Goal: Information Seeking & Learning: Learn about a topic

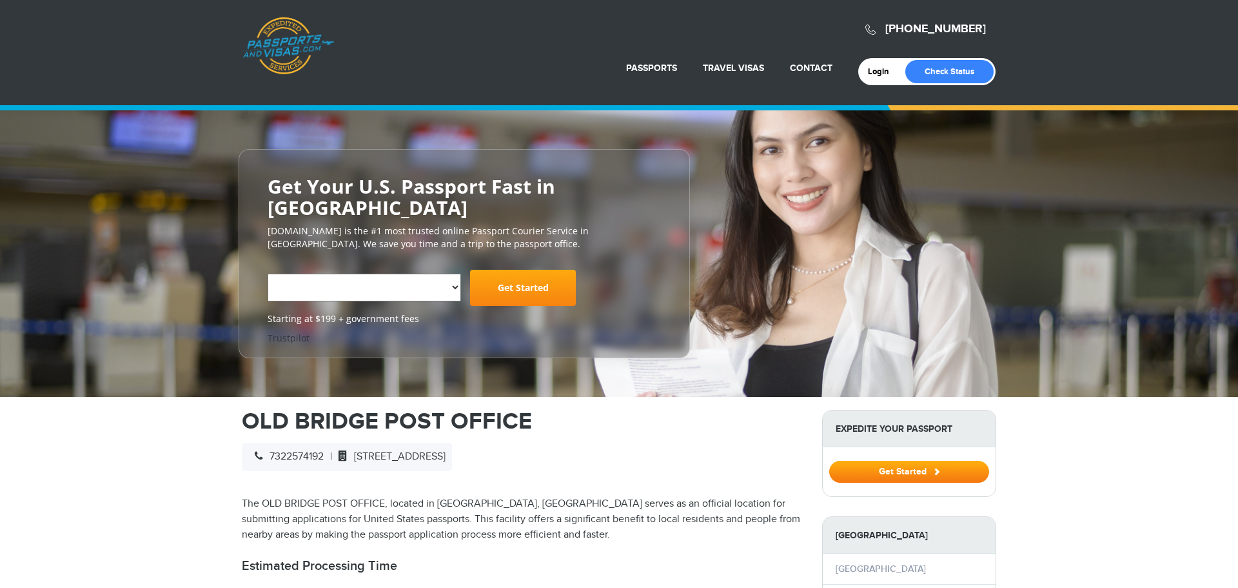
select select "**********"
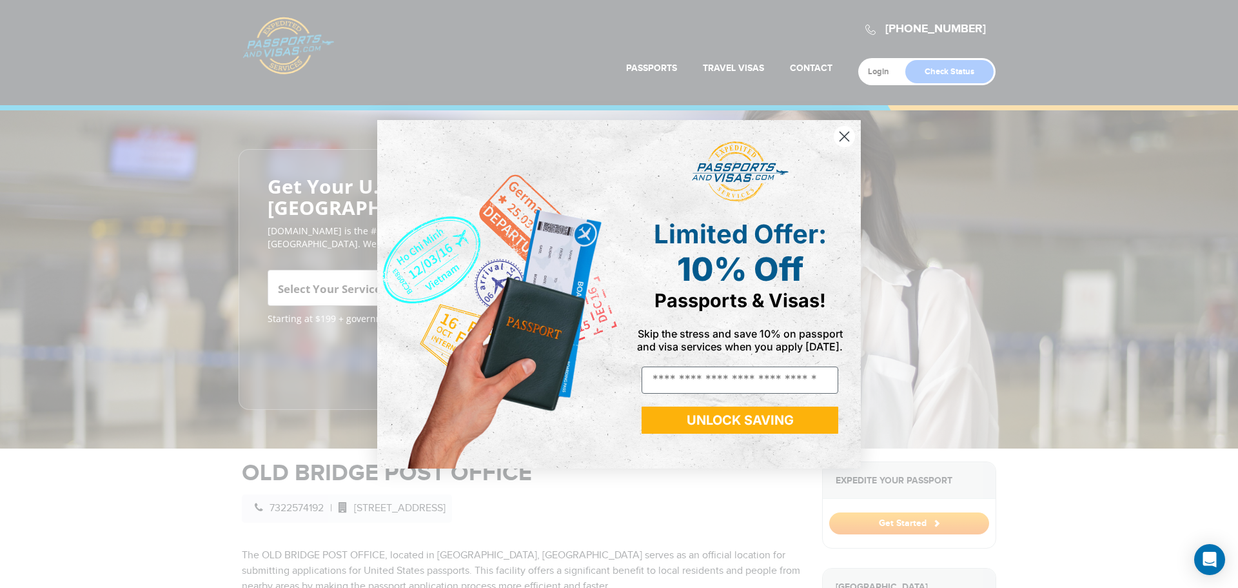
click at [448, 265] on img "POPUP Form" at bounding box center [498, 294] width 242 height 348
click at [663, 376] on input "Email" at bounding box center [740, 379] width 197 height 27
type input "**********"
click at [762, 413] on button "UNLOCK SAVING" at bounding box center [740, 419] width 197 height 27
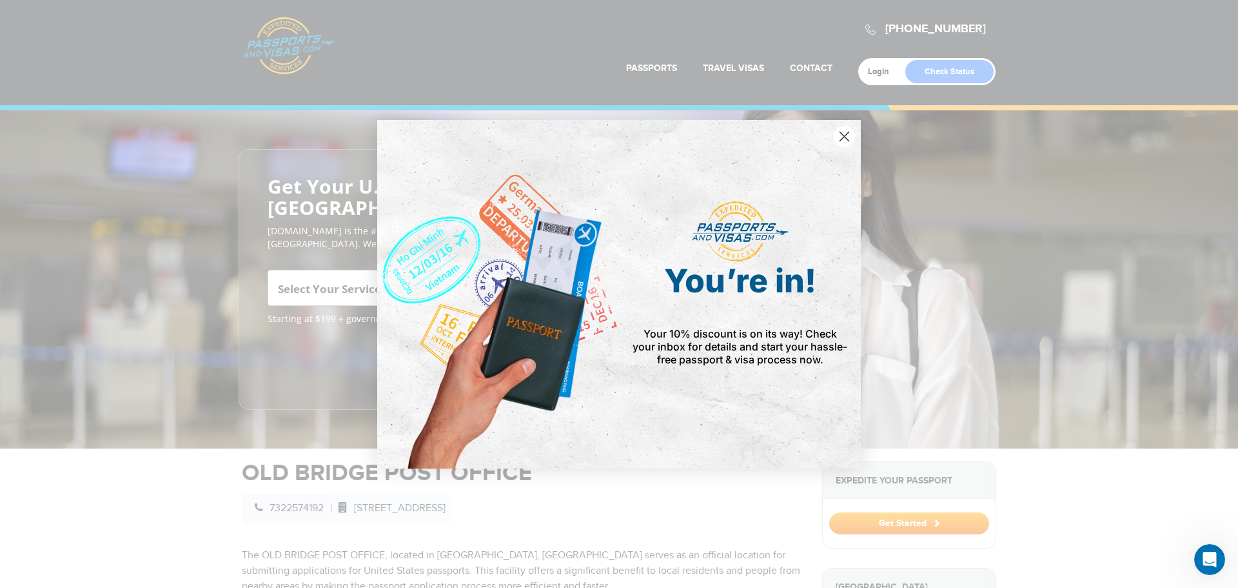
click at [840, 139] on circle "Close dialog" at bounding box center [844, 135] width 21 height 21
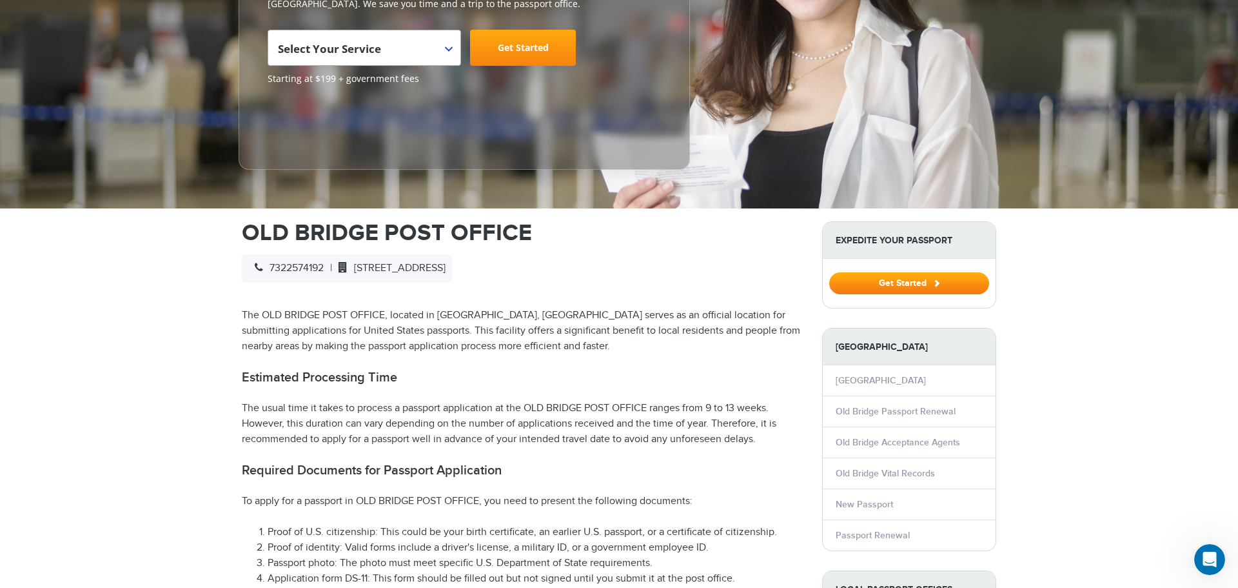
scroll to position [244, 0]
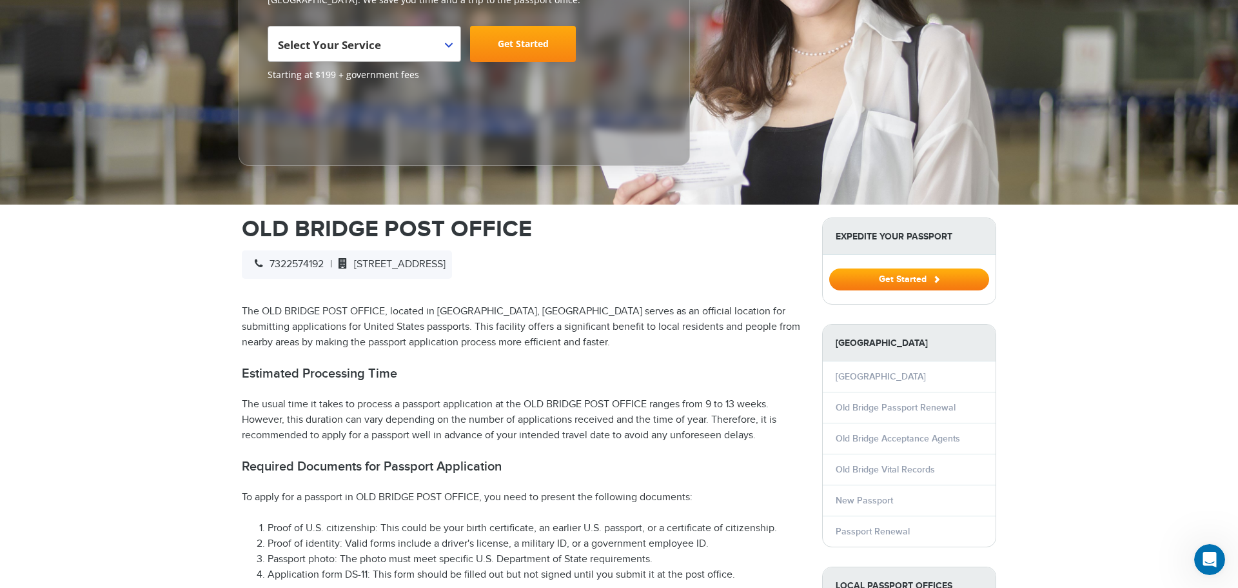
click at [839, 268] on button "Get Started" at bounding box center [909, 279] width 160 height 22
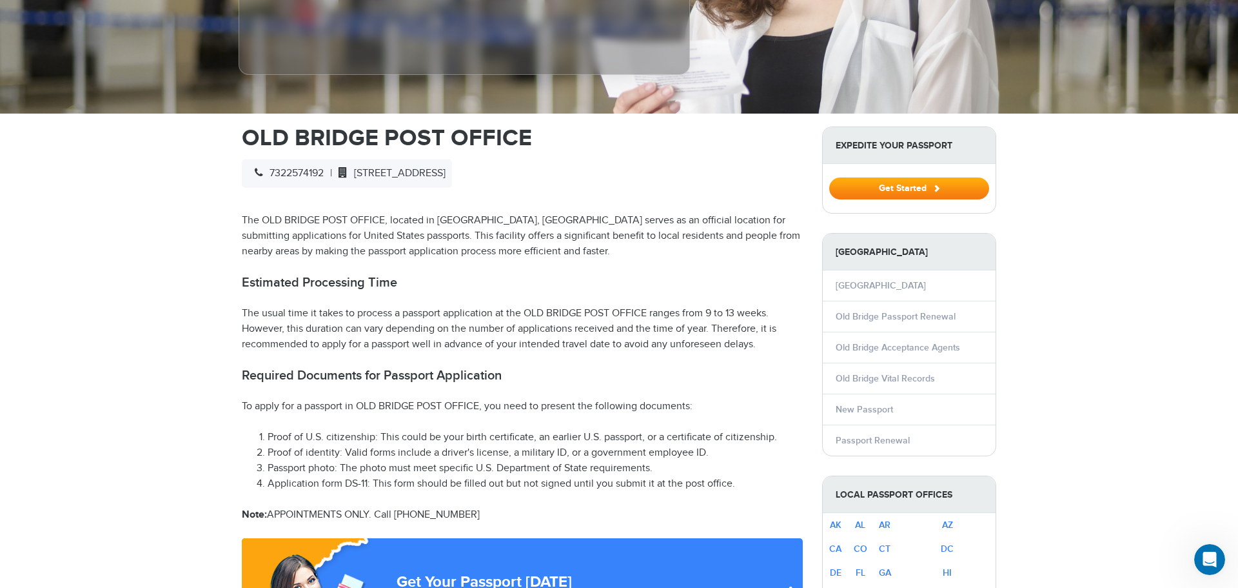
scroll to position [348, 0]
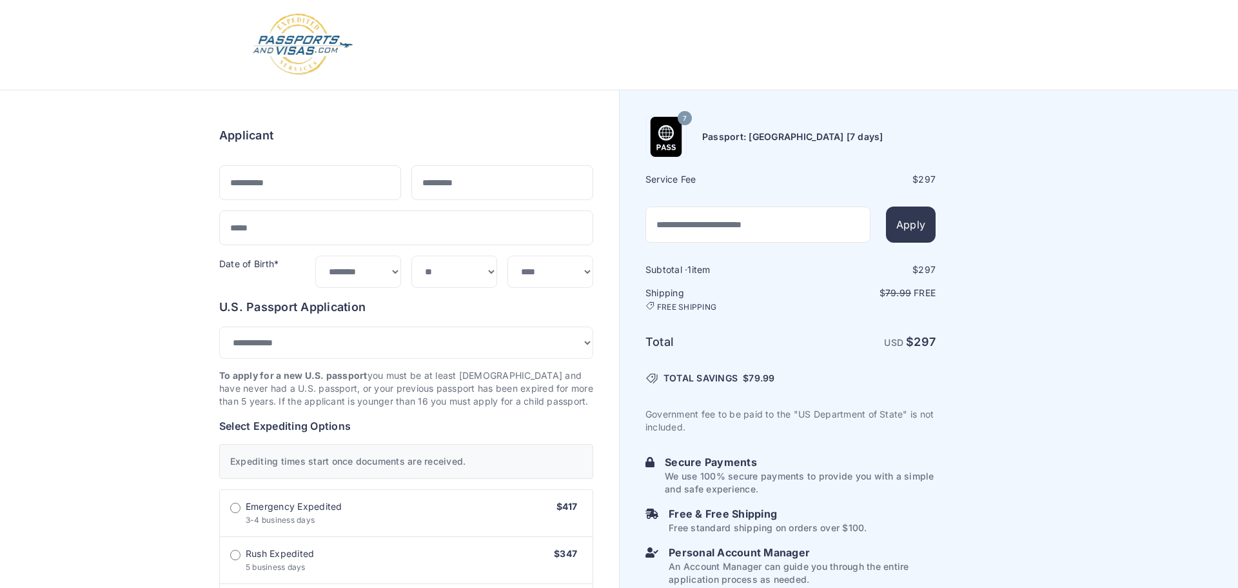
select select "***"
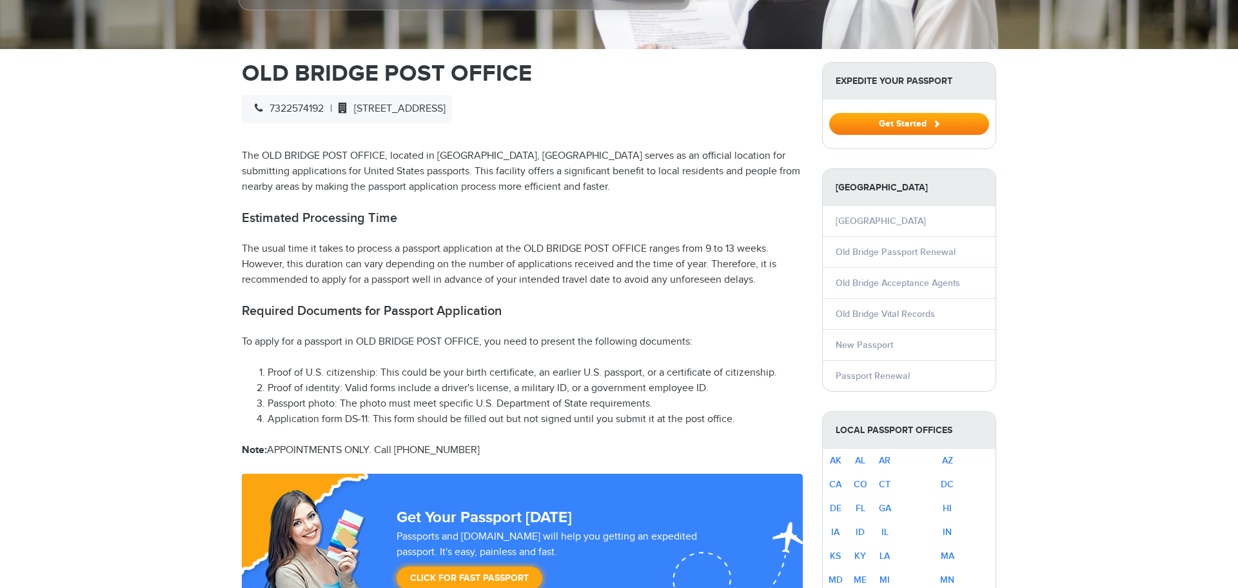
select select "**********"
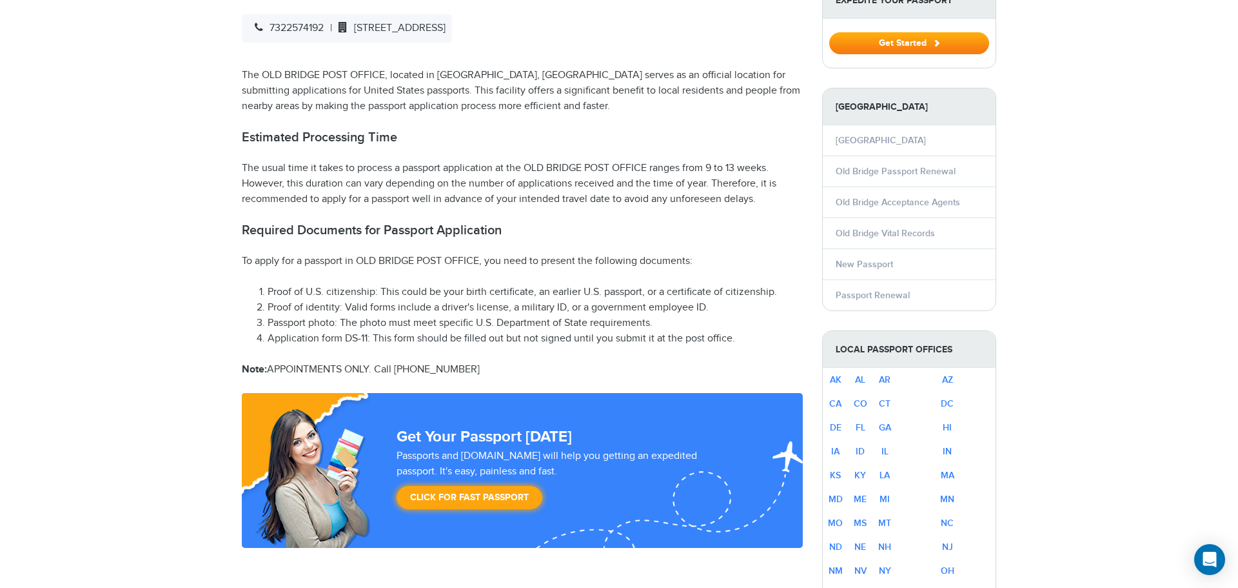
click at [898, 248] on li "New Passport" at bounding box center [909, 263] width 173 height 31
click at [878, 259] on link "New Passport" at bounding box center [864, 264] width 57 height 11
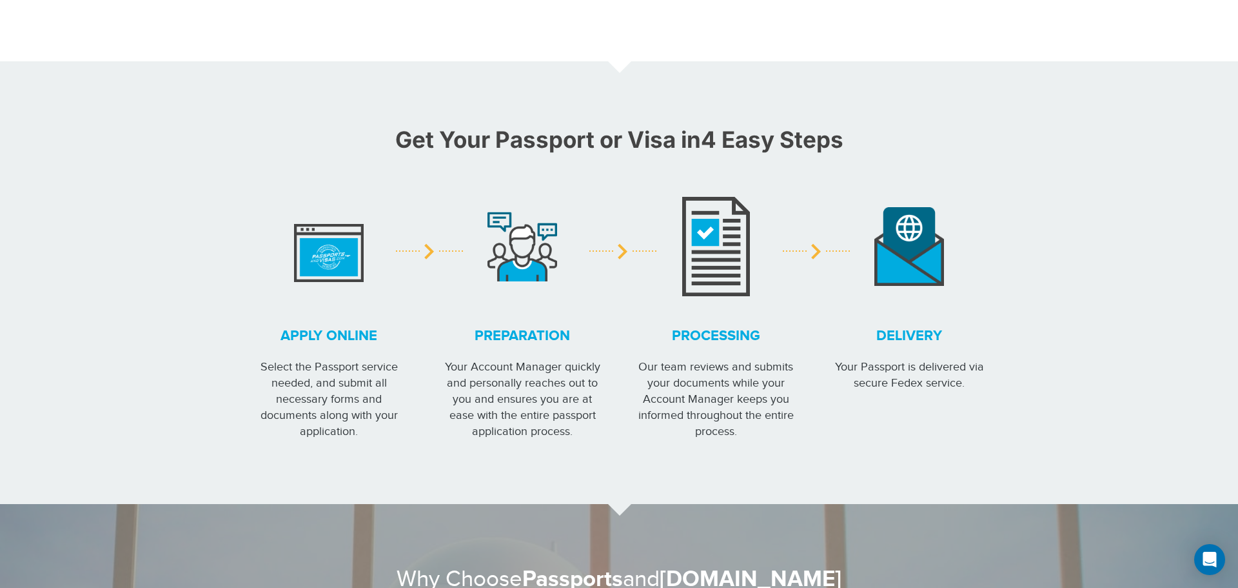
scroll to position [895, 0]
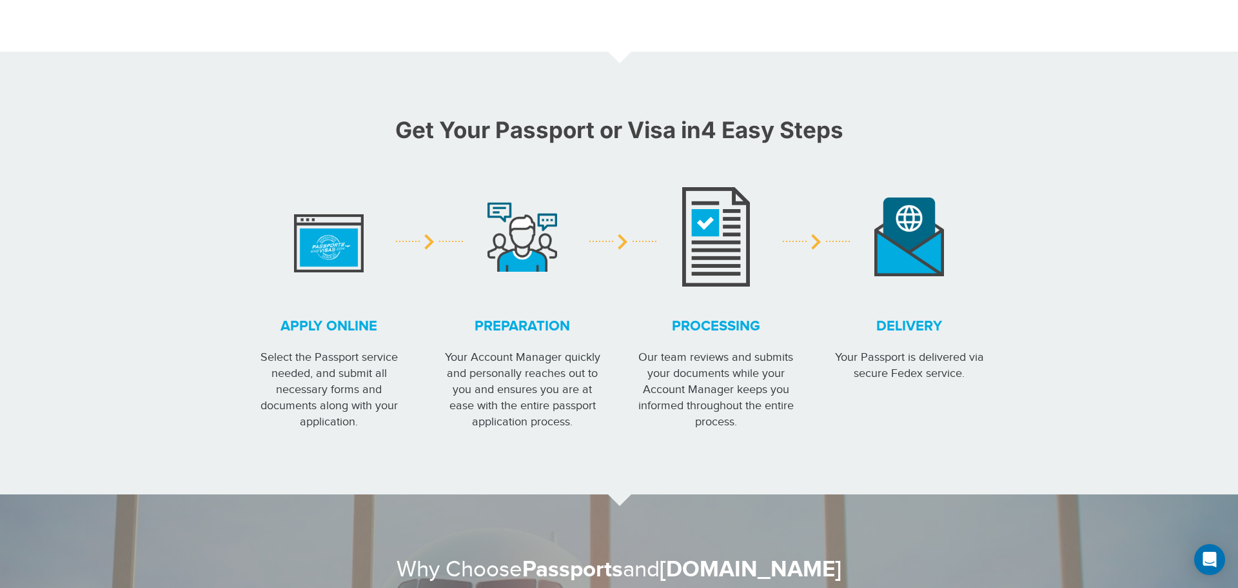
click at [328, 258] on img at bounding box center [329, 236] width 70 height 71
click at [127, 442] on section "Get Your Passport or Visa in 4 Easy Steps Apply online Select the Passport serv…" at bounding box center [619, 273] width 1238 height 442
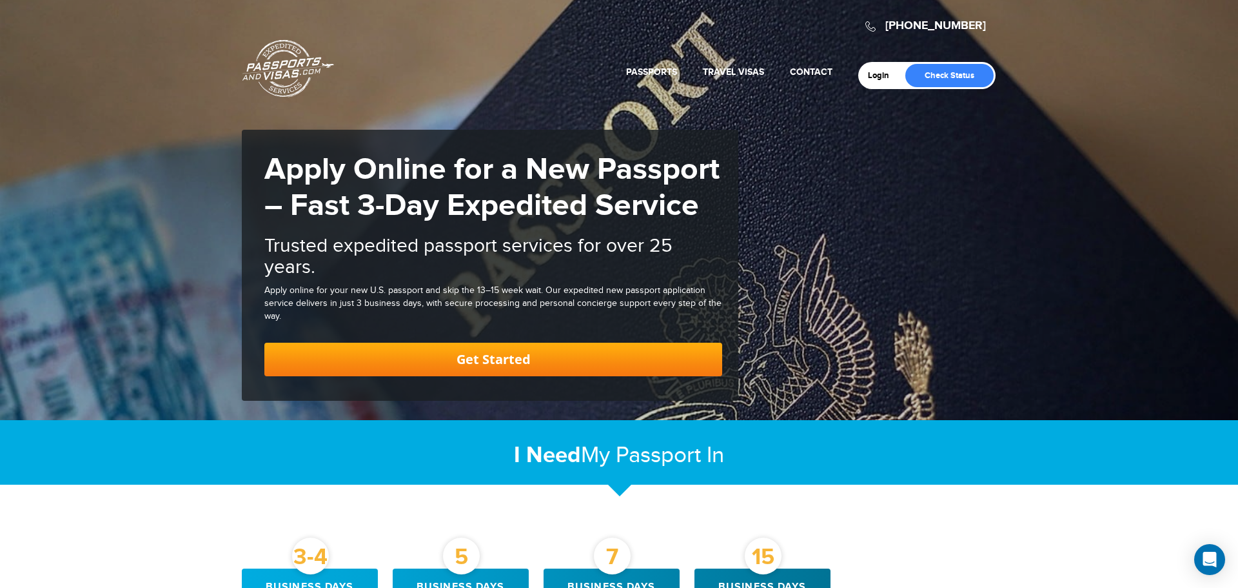
scroll to position [0, 0]
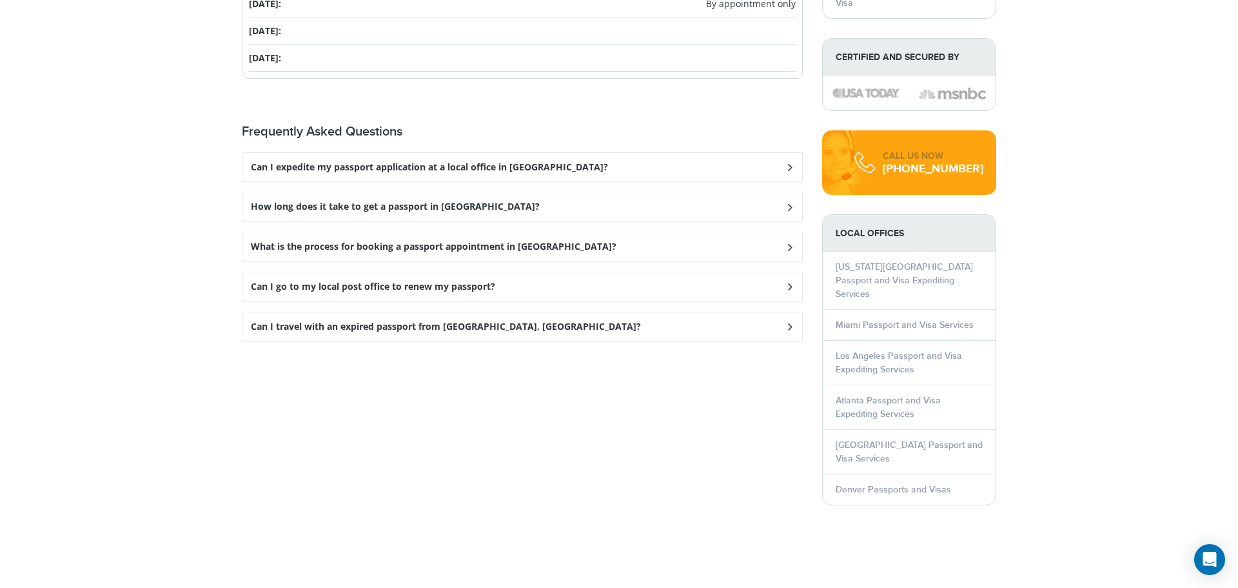
scroll to position [1580, 0]
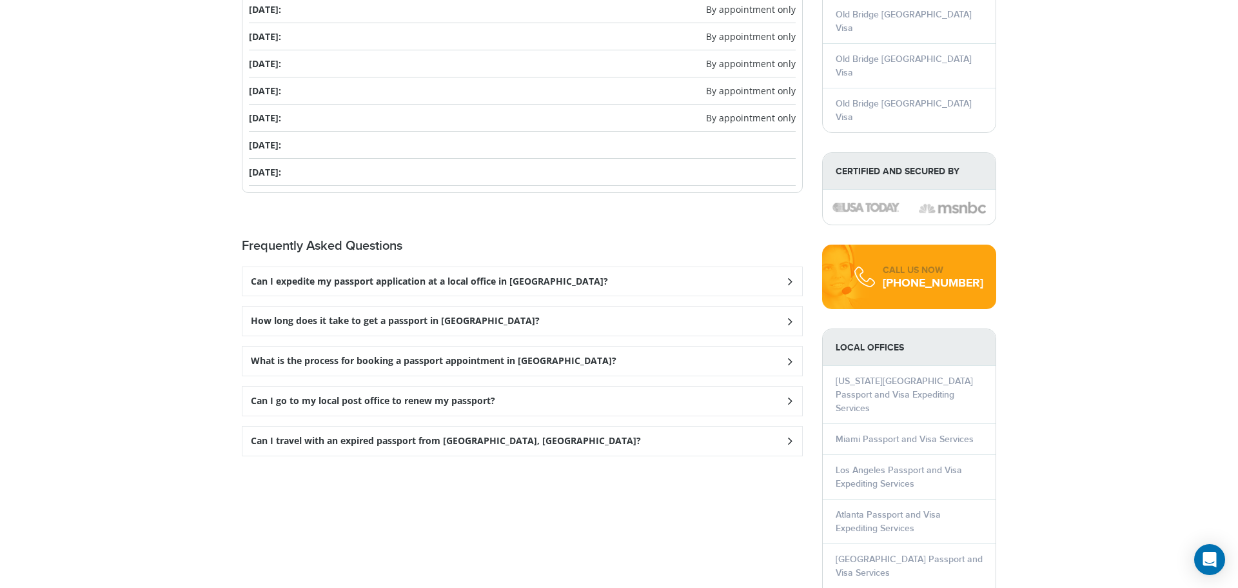
click at [517, 292] on div "Can I expedite my passport application at a local office in Old Bridge?" at bounding box center [523, 281] width 560 height 29
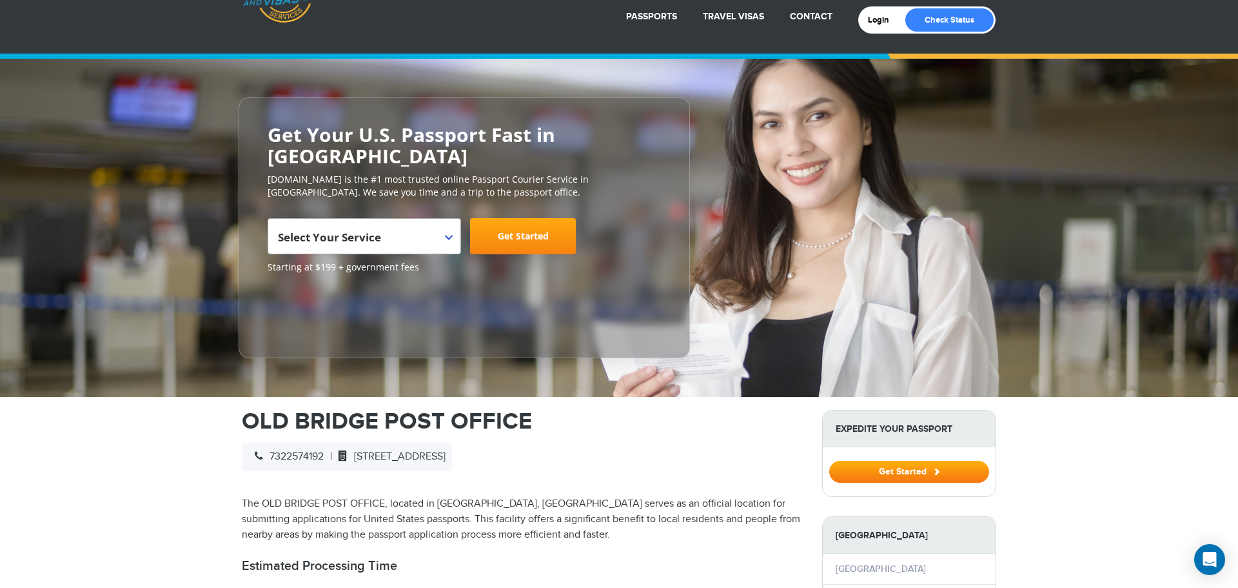
scroll to position [0, 0]
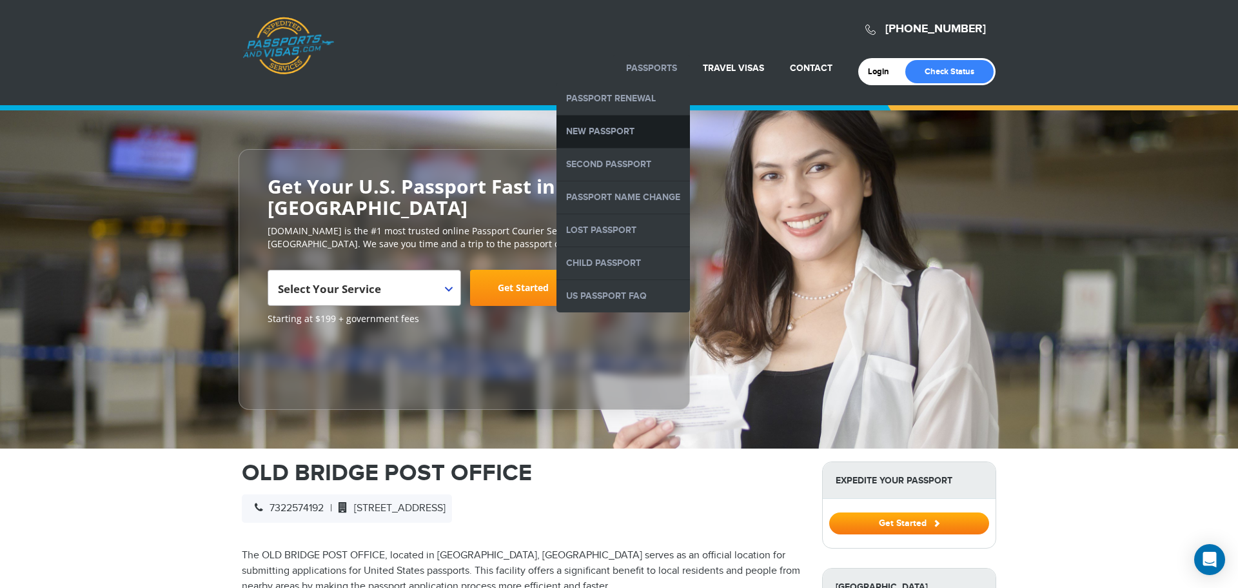
click at [630, 134] on link "New Passport" at bounding box center [624, 131] width 134 height 32
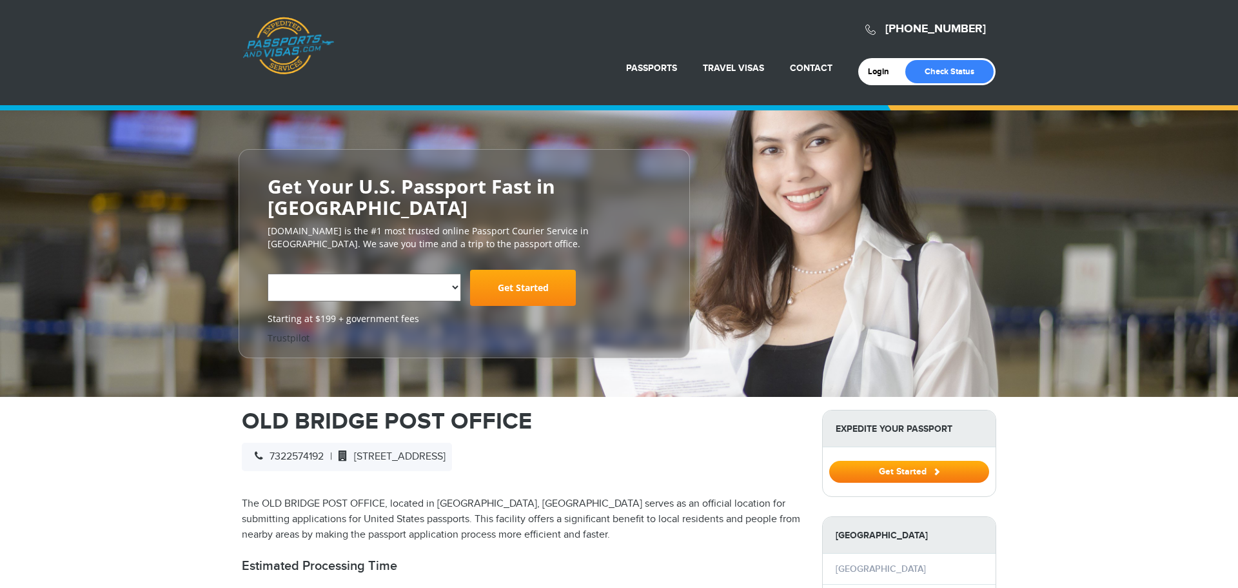
select select "**********"
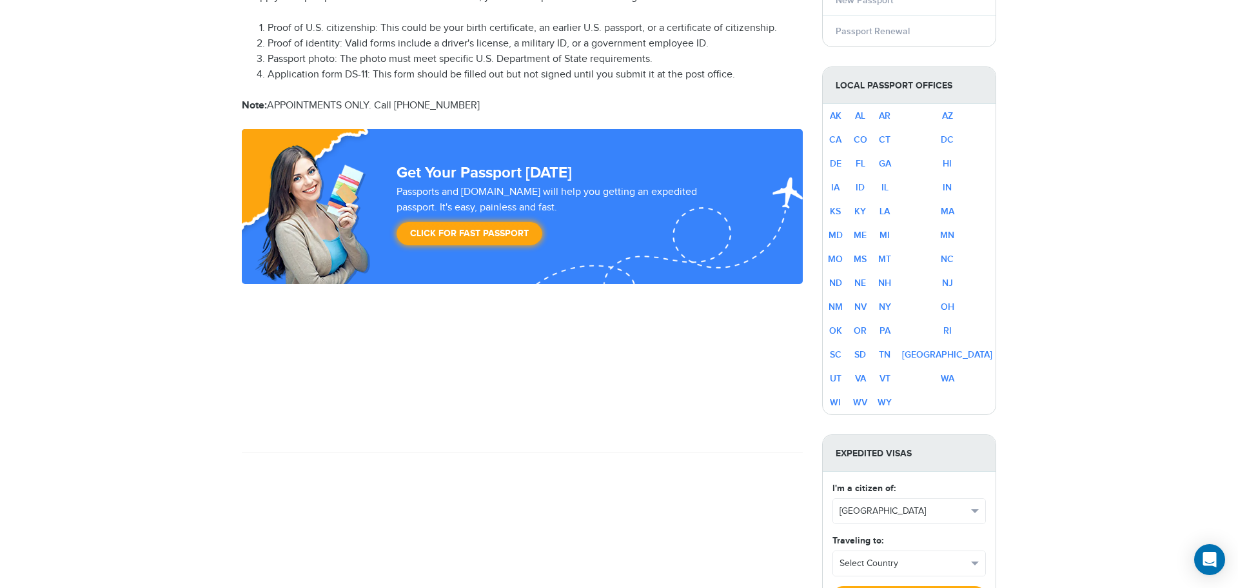
scroll to position [748, 0]
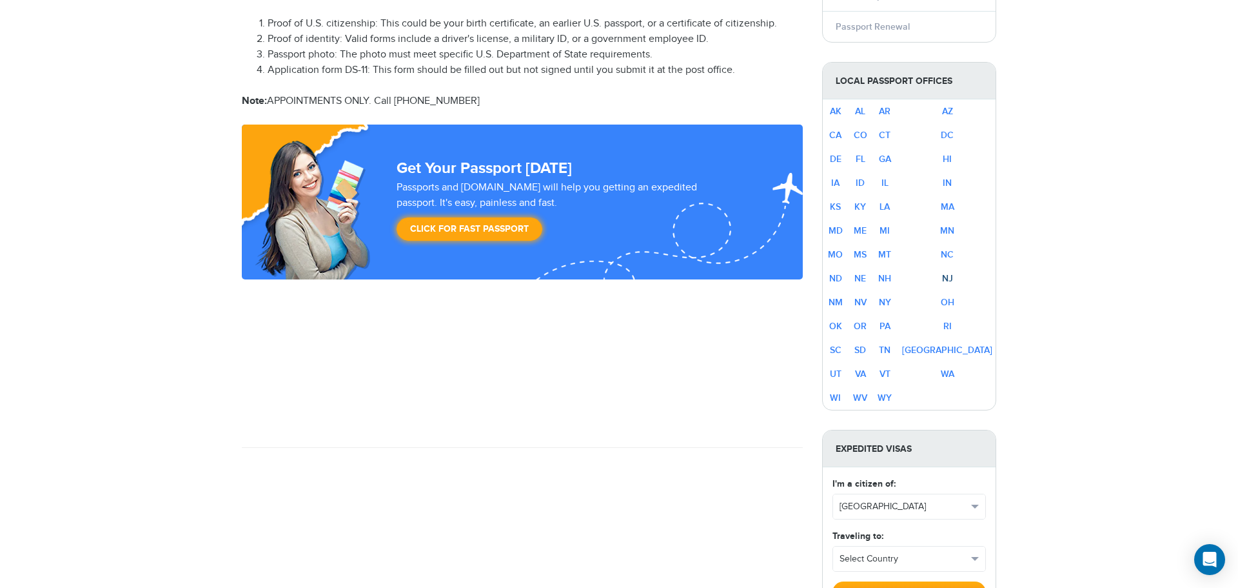
click at [953, 273] on link "NJ" at bounding box center [947, 278] width 11 height 11
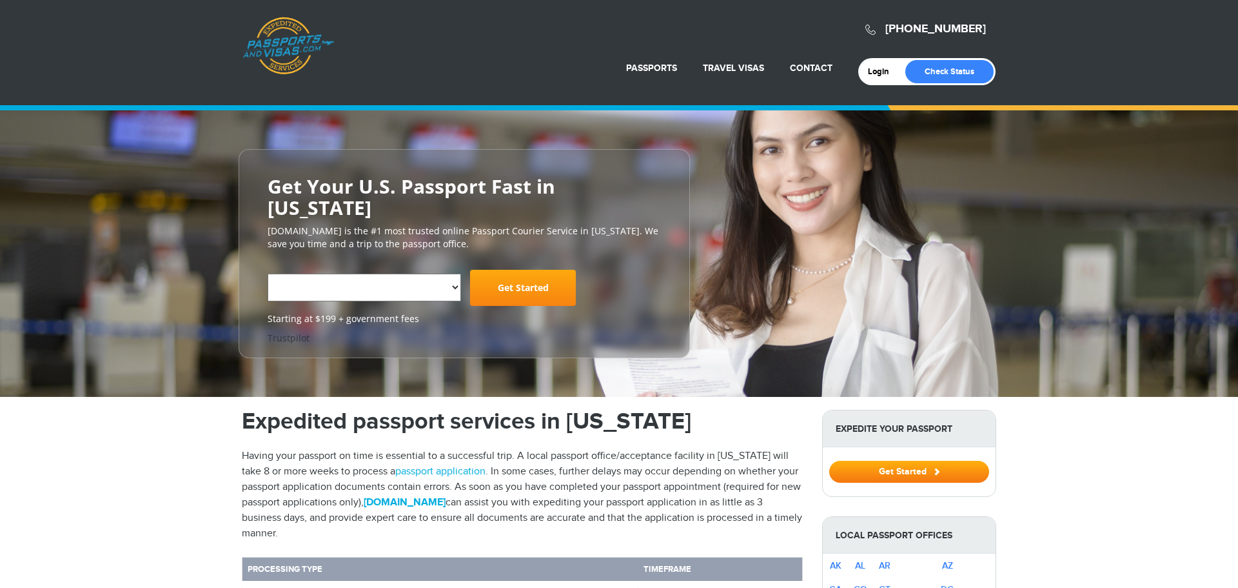
select select "**********"
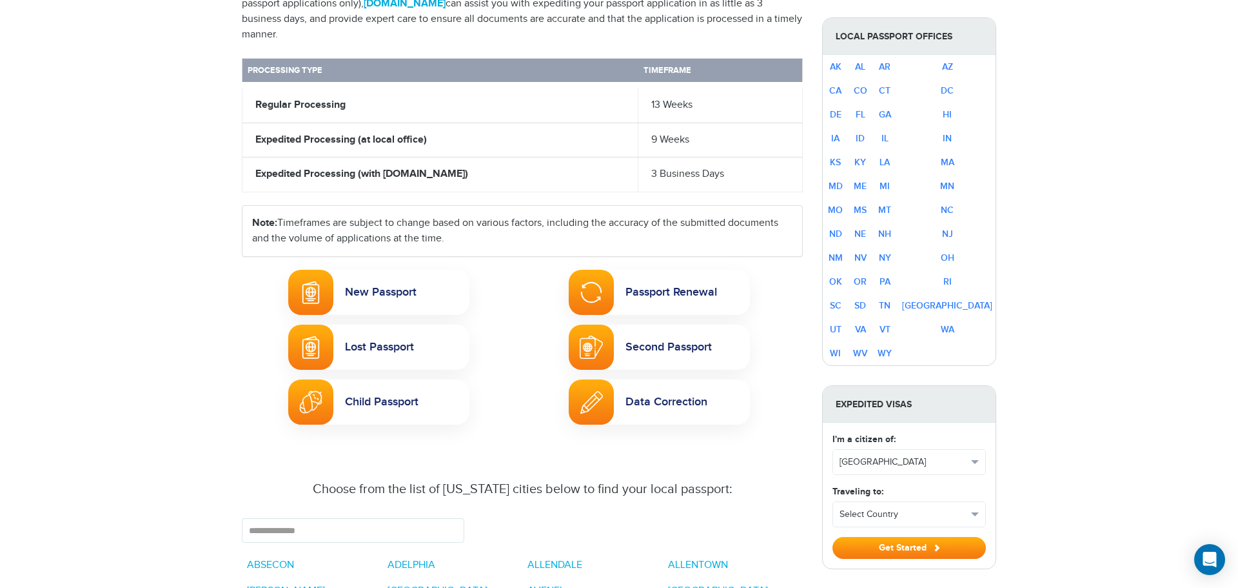
scroll to position [553, 0]
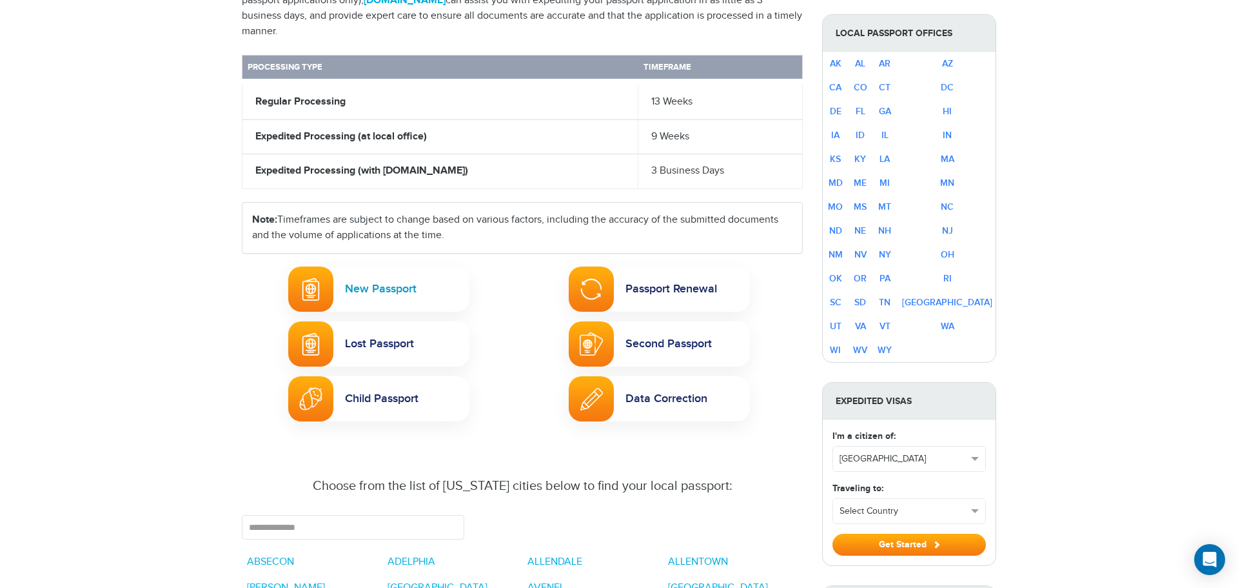
click at [364, 292] on link "New Passport" at bounding box center [378, 288] width 181 height 45
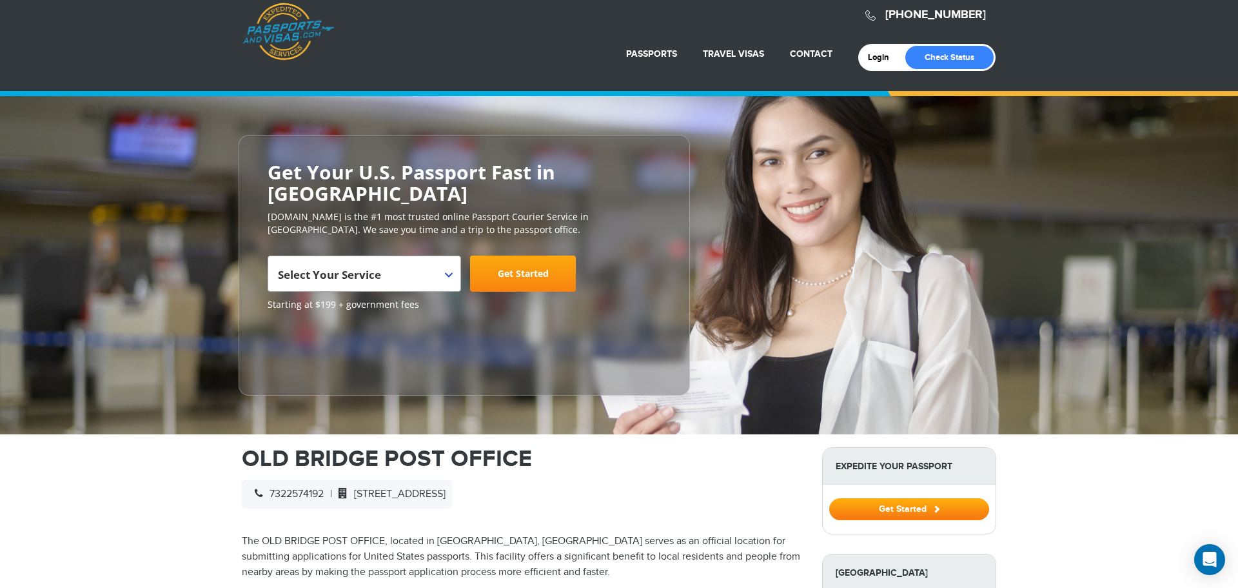
scroll to position [10, 0]
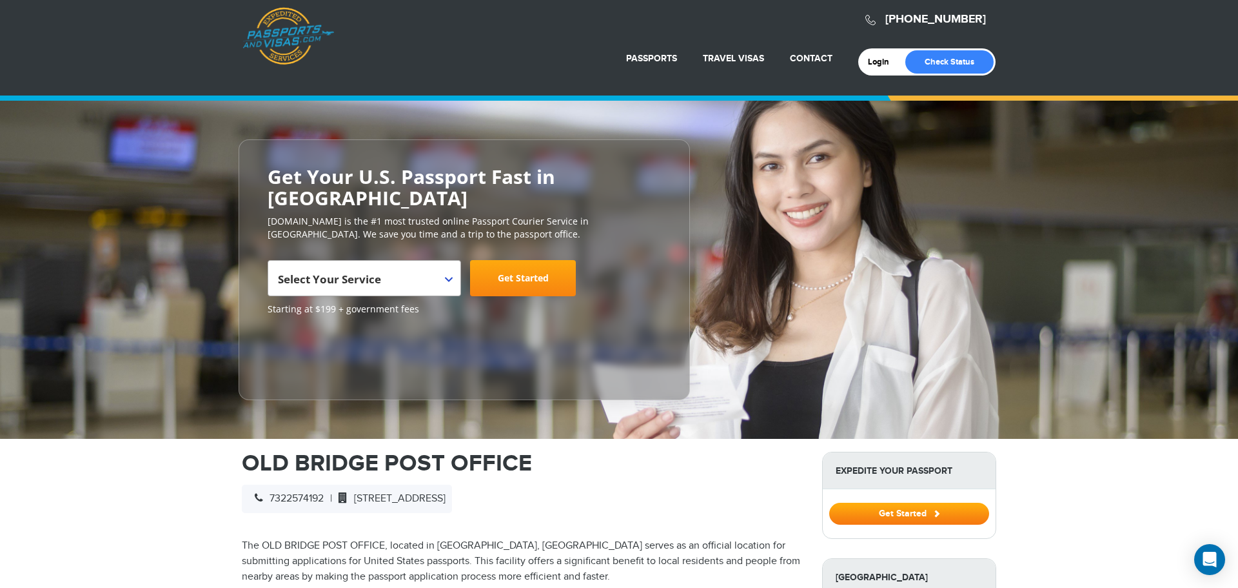
click at [444, 265] on span "Select Your Service" at bounding box center [363, 283] width 170 height 36
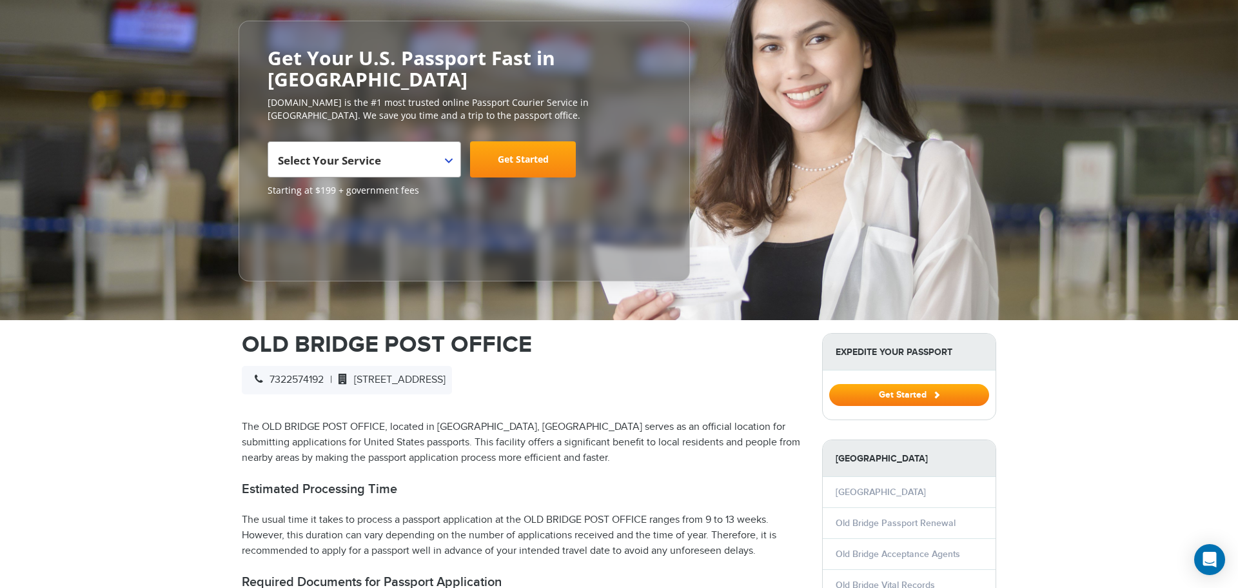
scroll to position [0, 0]
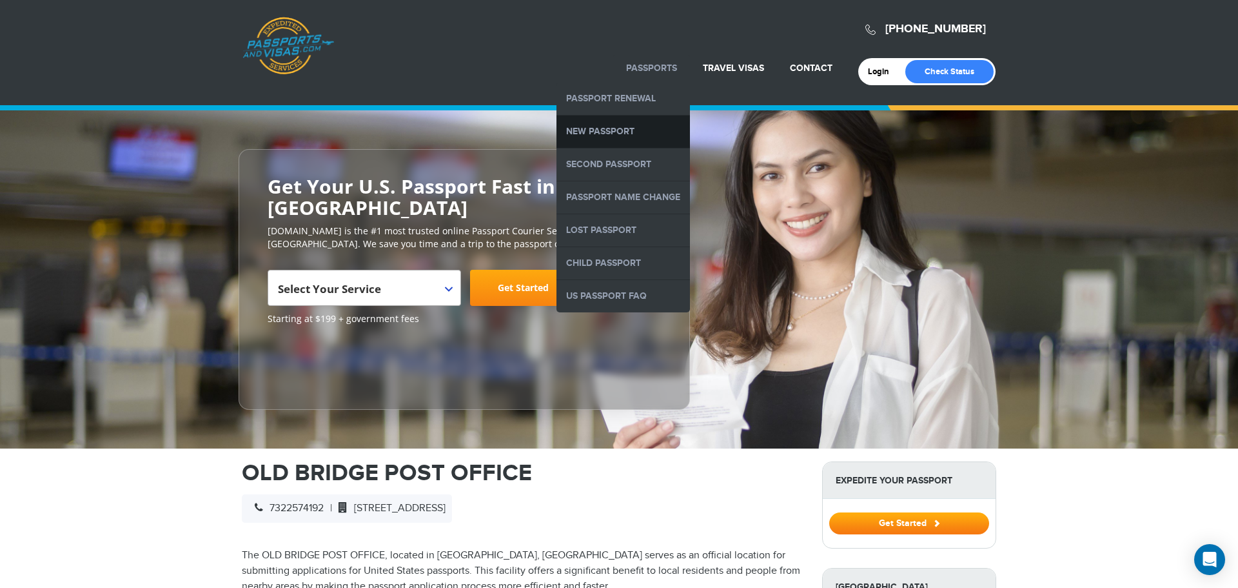
click at [640, 126] on link "New Passport" at bounding box center [624, 131] width 134 height 32
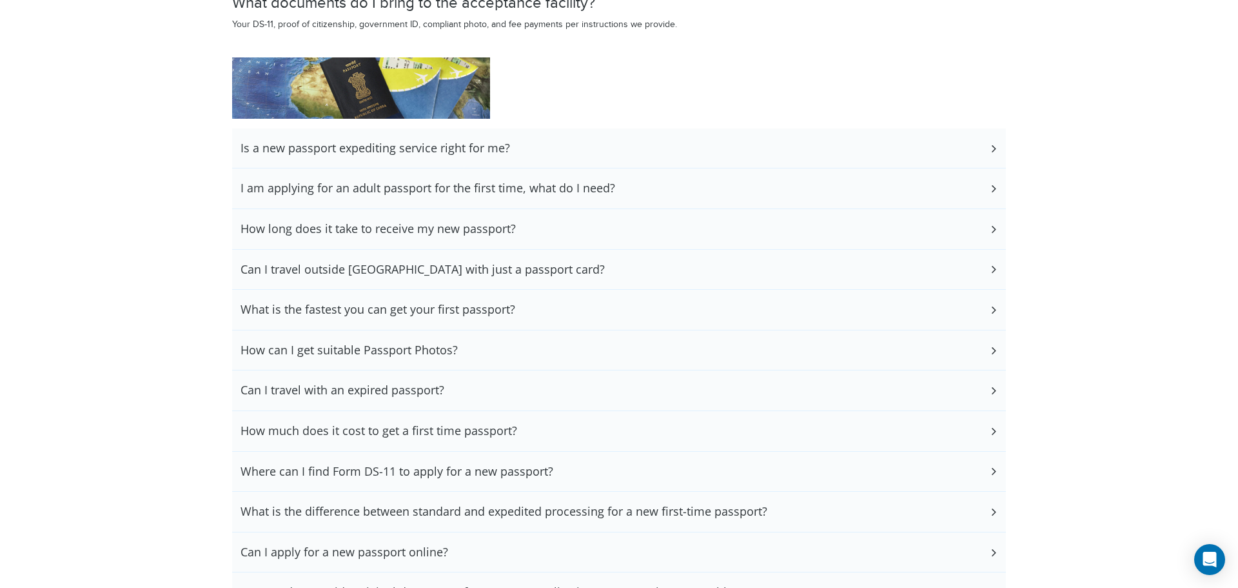
scroll to position [2459, 0]
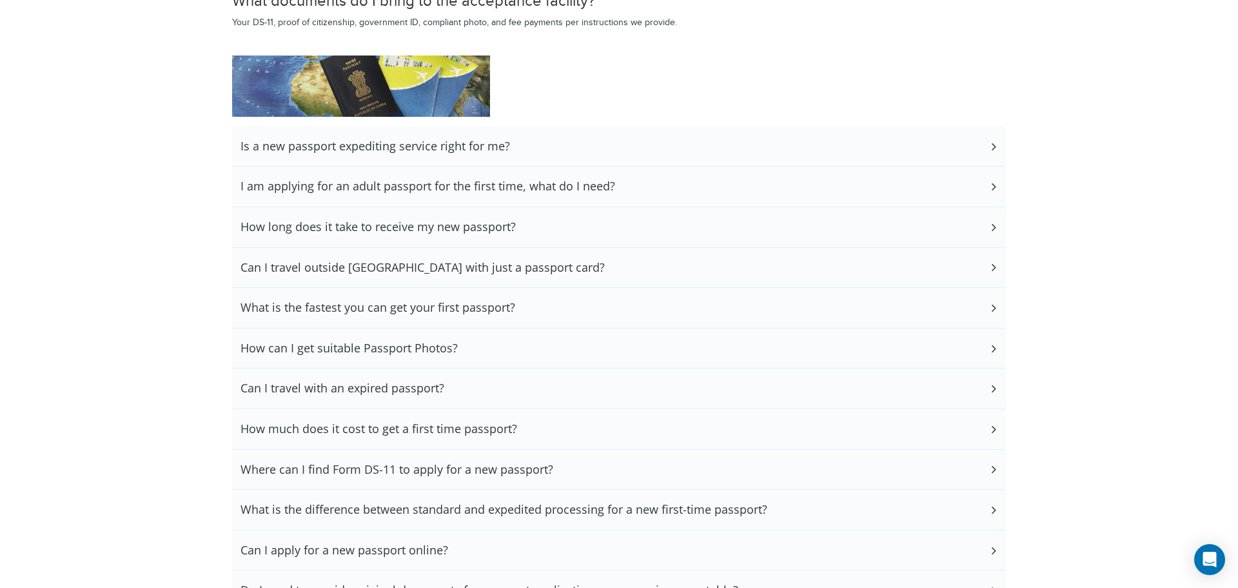
click at [550, 183] on h3 "I am applying for an adult passport for the first time, what do I need?" at bounding box center [428, 186] width 375 height 14
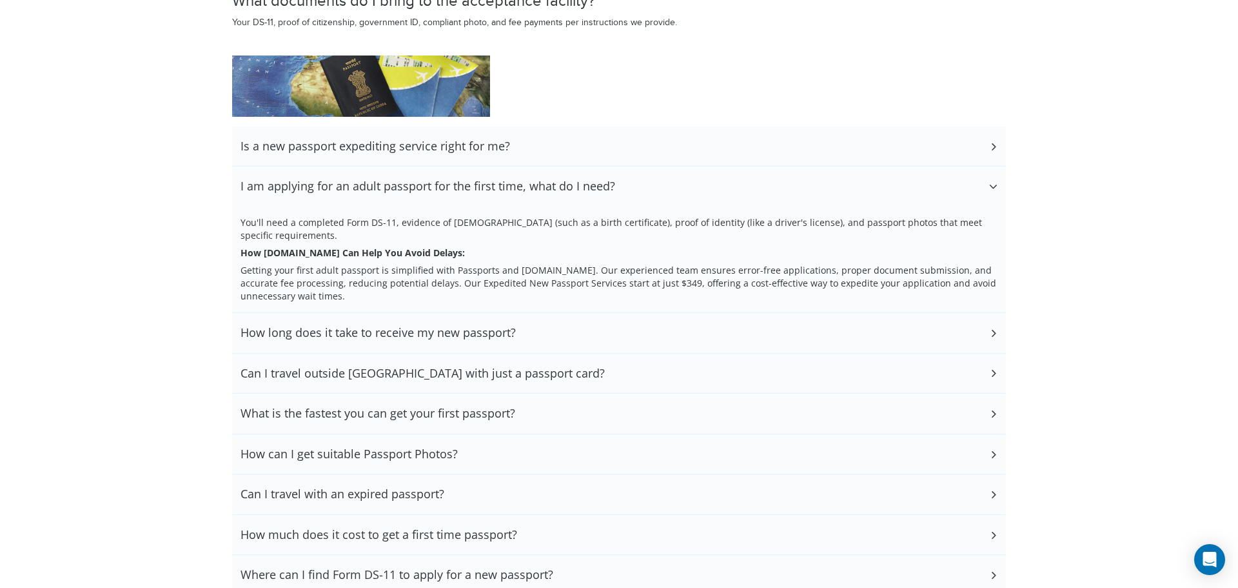
click at [74, 193] on section "How to Apply Online for a New Expedited Passport If you need a new expedited pa…" at bounding box center [619, 110] width 1238 height 1845
